Goal: Ask a question

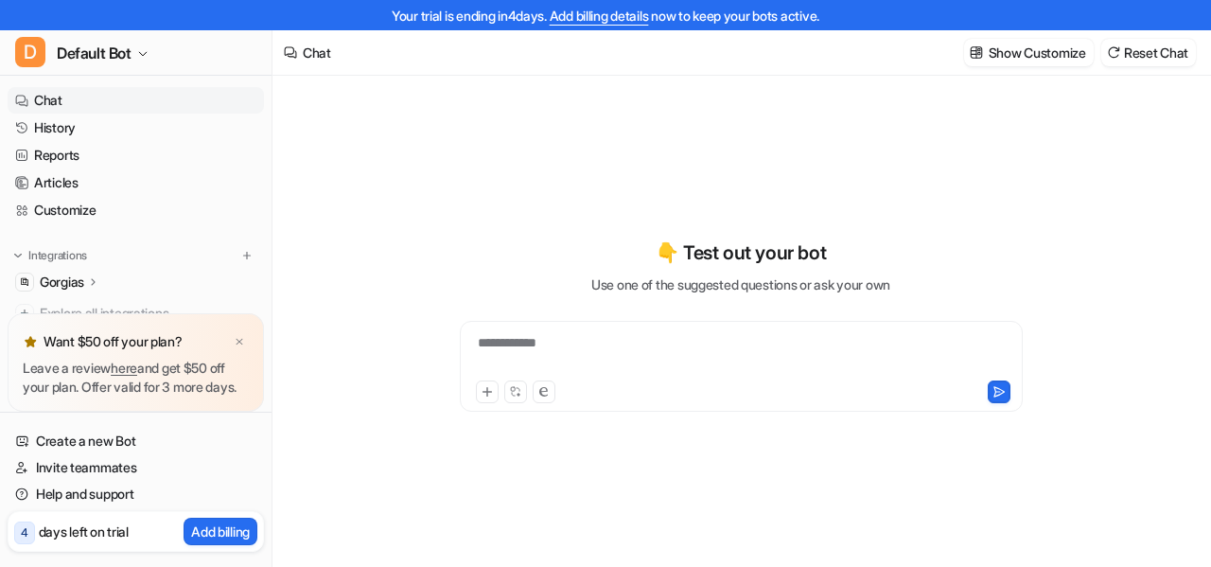
type textarea "**********"
click at [131, 58] on span "Default Bot" at bounding box center [94, 53] width 75 height 26
